Goal: Find specific page/section: Find specific page/section

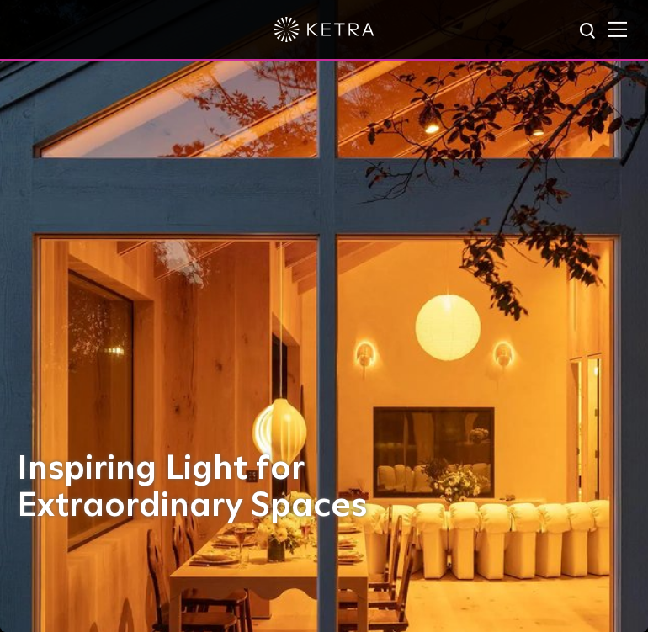
click at [617, 25] on img at bounding box center [618, 29] width 19 height 16
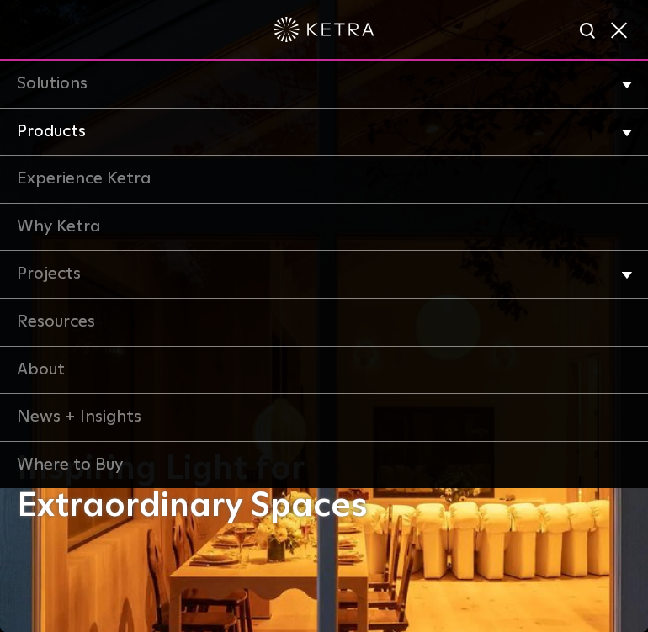
click at [616, 136] on li "Products Commercial Products Residential Products" at bounding box center [324, 133] width 648 height 48
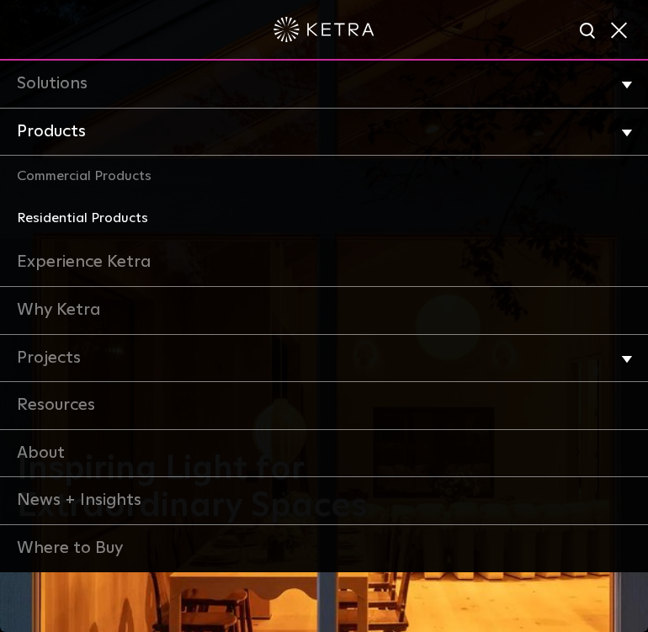
click at [109, 221] on link "Residential Products" at bounding box center [324, 219] width 648 height 42
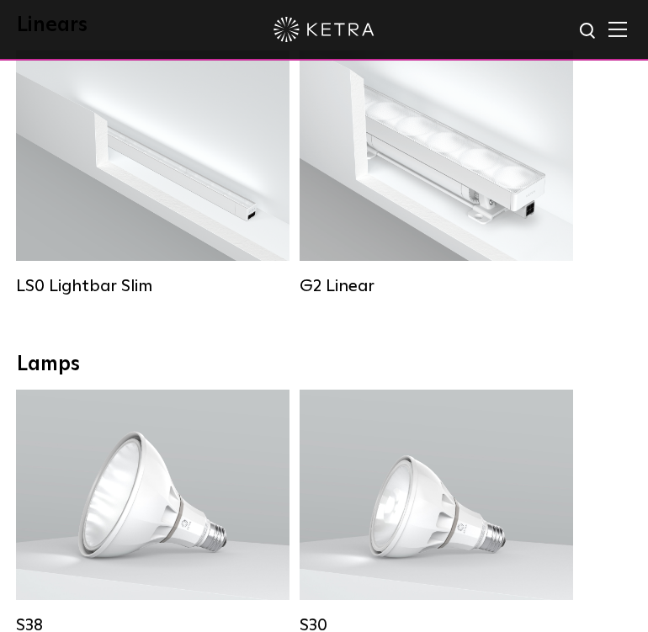
scroll to position [116, 0]
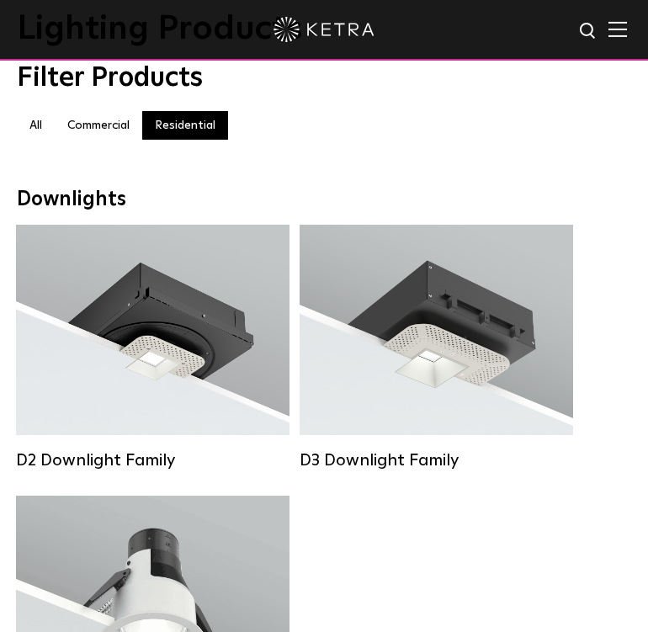
click at [610, 27] on img at bounding box center [618, 29] width 19 height 16
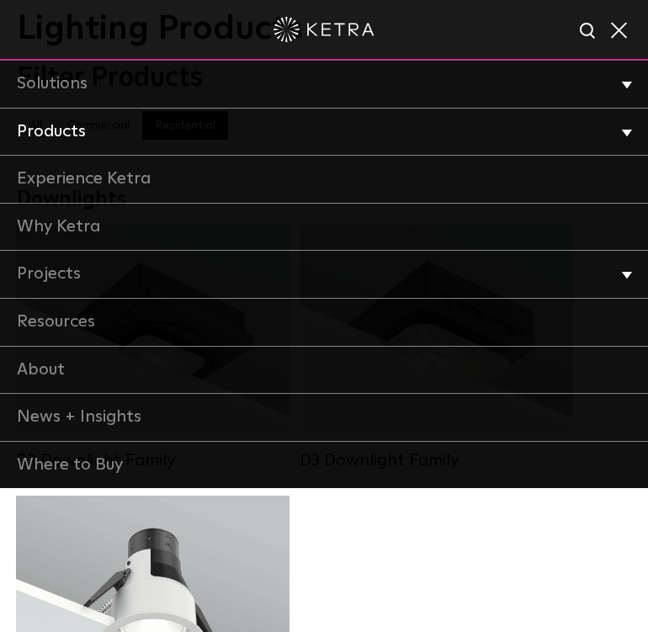
click at [630, 126] on li "Products Commercial Products Residential Products" at bounding box center [324, 133] width 648 height 48
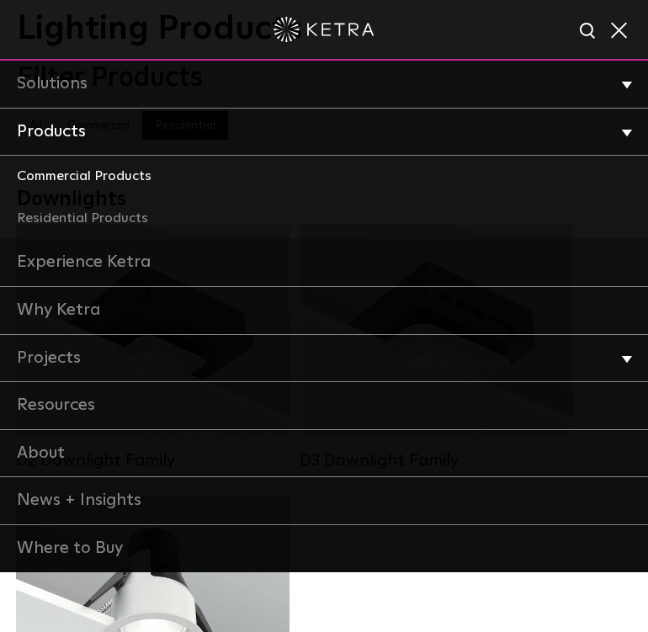
click at [63, 169] on link "Commercial Products" at bounding box center [324, 177] width 648 height 42
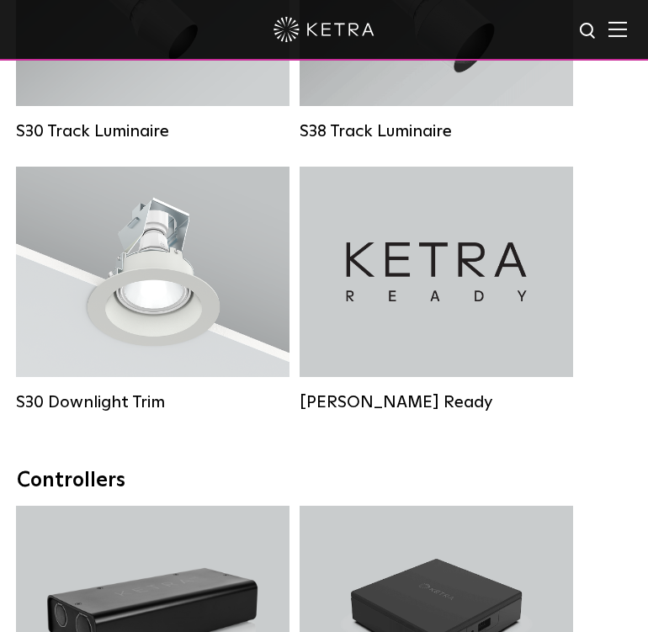
scroll to position [2283, 0]
